Goal: Task Accomplishment & Management: Complete application form

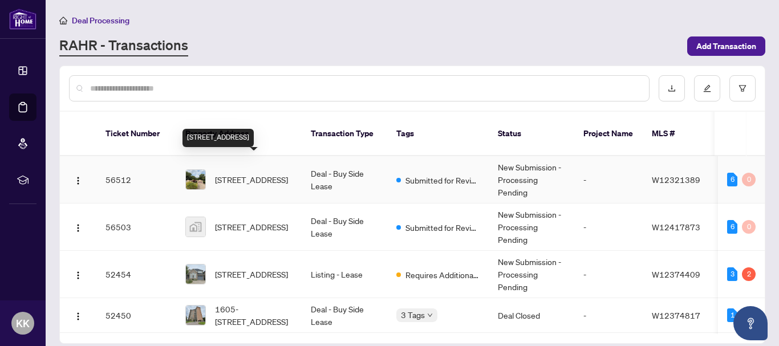
click at [247, 173] on span "[STREET_ADDRESS]" at bounding box center [251, 179] width 73 height 13
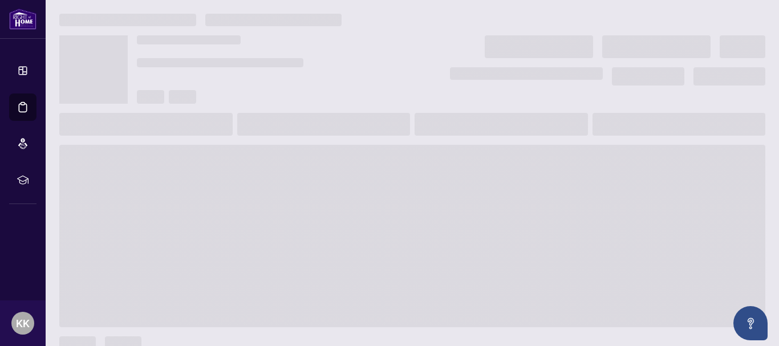
scroll to position [22, 0]
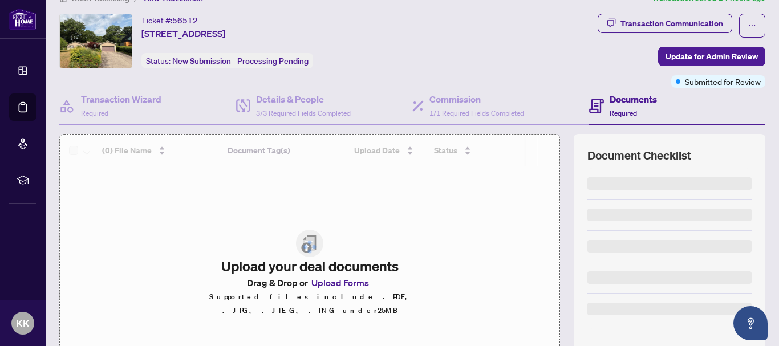
scroll to position [131, 0]
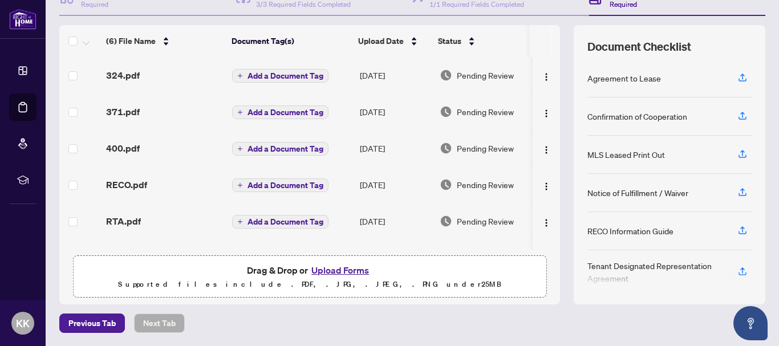
click at [343, 269] on button "Upload Forms" at bounding box center [340, 270] width 64 height 15
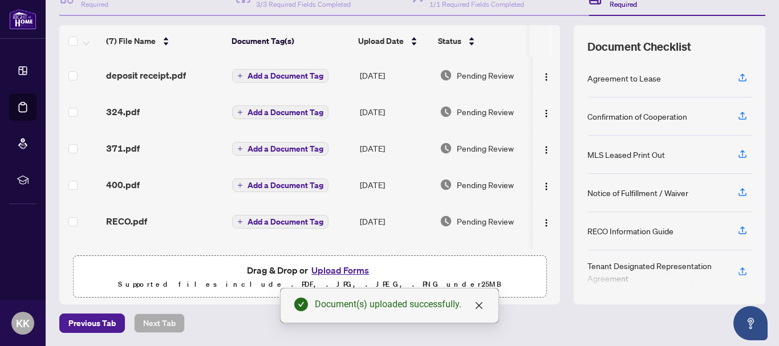
scroll to position [0, 0]
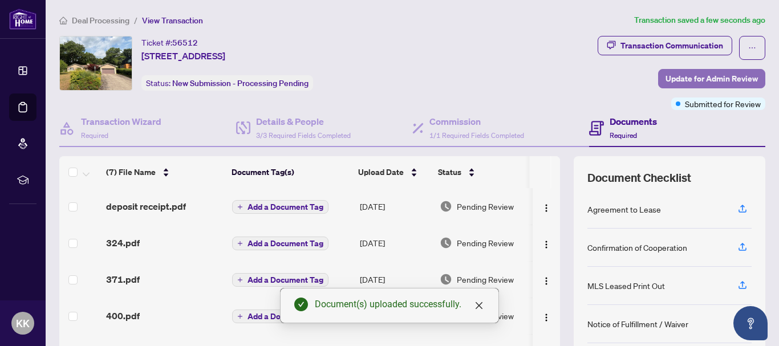
click at [711, 78] on span "Update for Admin Review" at bounding box center [712, 79] width 92 height 18
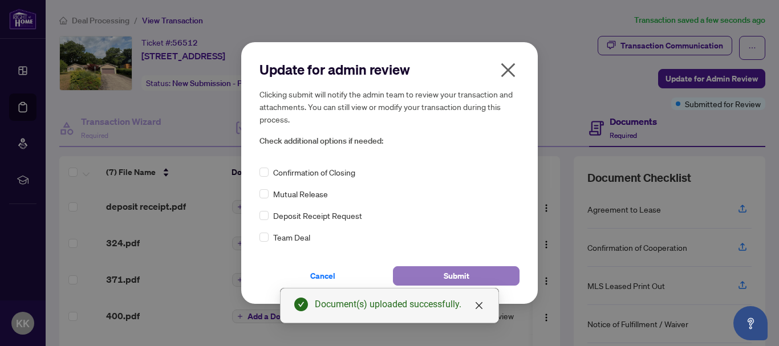
click at [471, 273] on button "Submit" at bounding box center [456, 275] width 127 height 19
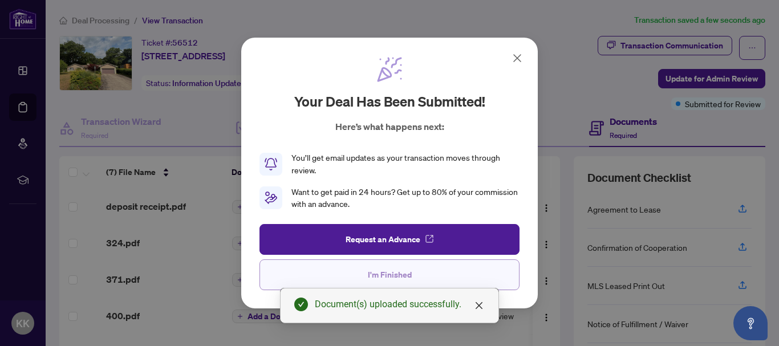
click at [378, 275] on span "I'm Finished" at bounding box center [390, 275] width 44 height 18
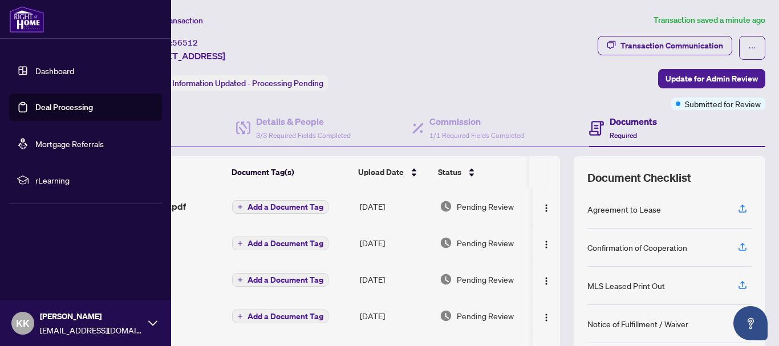
click at [40, 102] on link "Deal Processing" at bounding box center [64, 107] width 58 height 10
